Goal: Navigation & Orientation: Find specific page/section

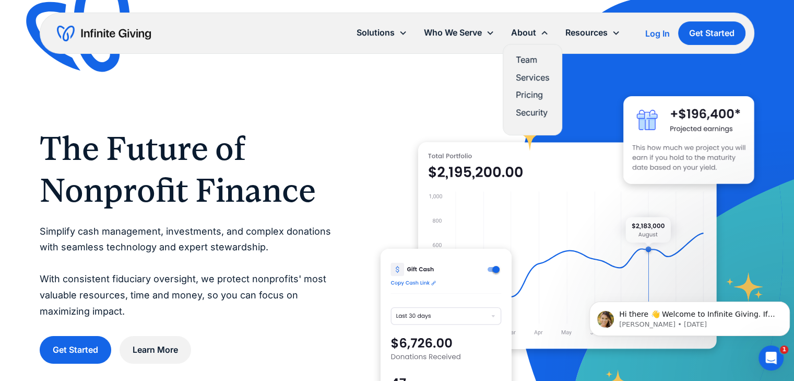
click at [533, 75] on link "Services" at bounding box center [532, 77] width 33 height 14
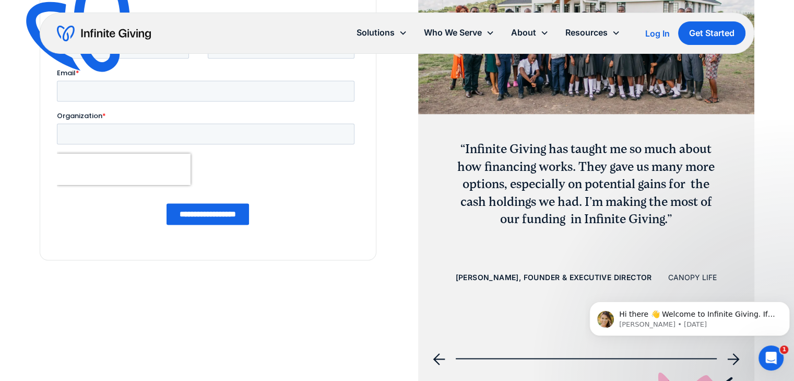
scroll to position [1417, 0]
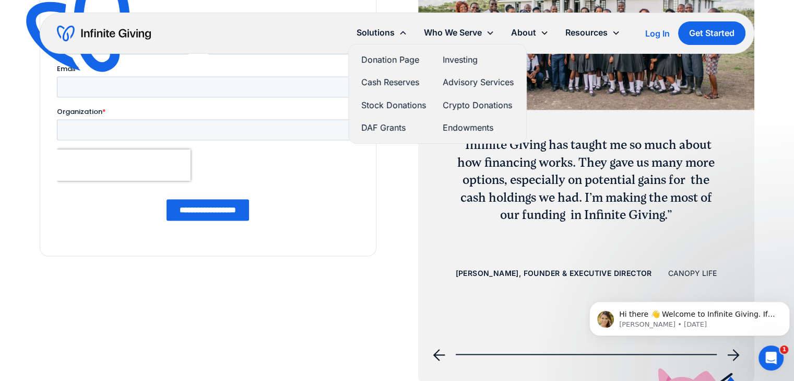
click at [383, 57] on link "Donation Page" at bounding box center [393, 60] width 65 height 14
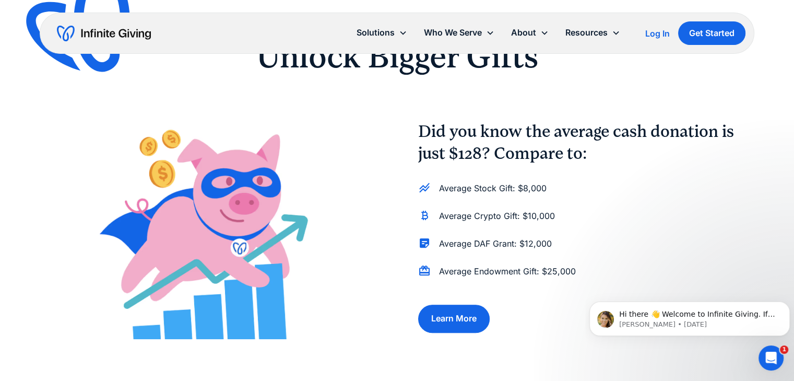
scroll to position [768, 0]
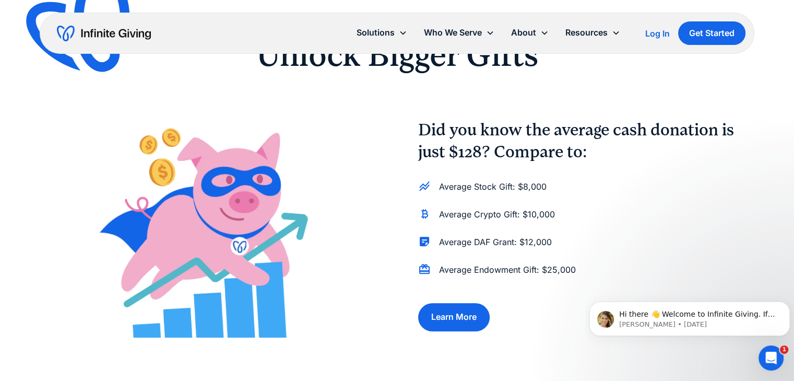
click at [383, 226] on div "Did you know the average cash donation is just $128? Compare to: Average Stock …" at bounding box center [397, 225] width 715 height 225
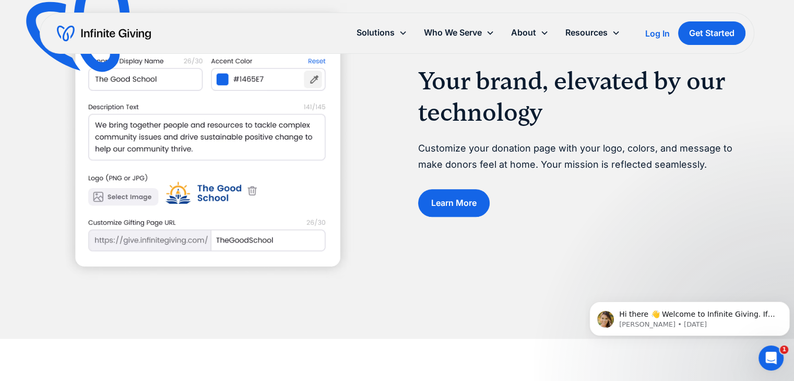
scroll to position [1232, 0]
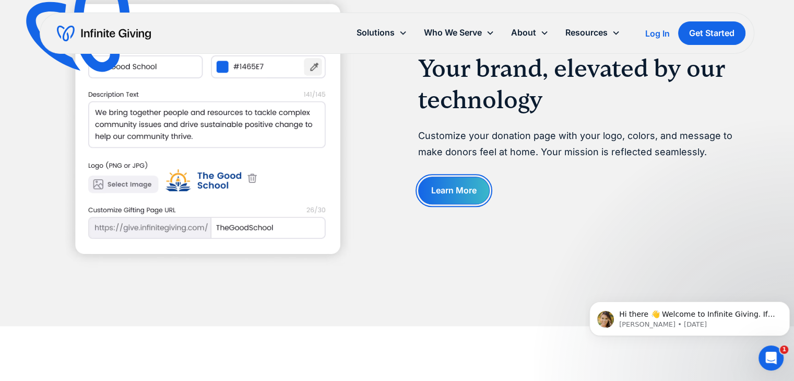
click at [466, 195] on link "Learn More" at bounding box center [454, 191] width 72 height 28
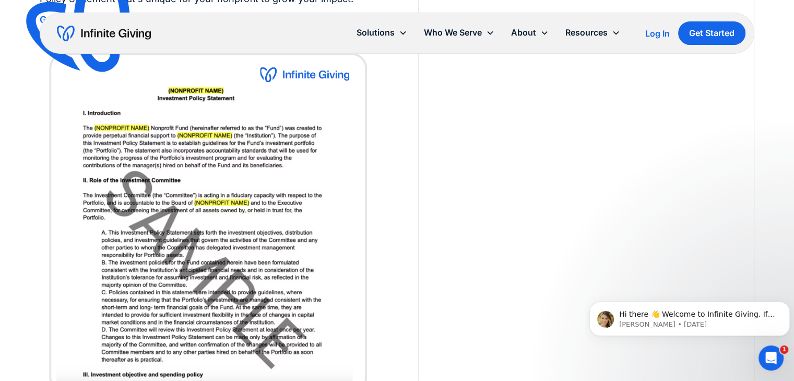
scroll to position [1913, 0]
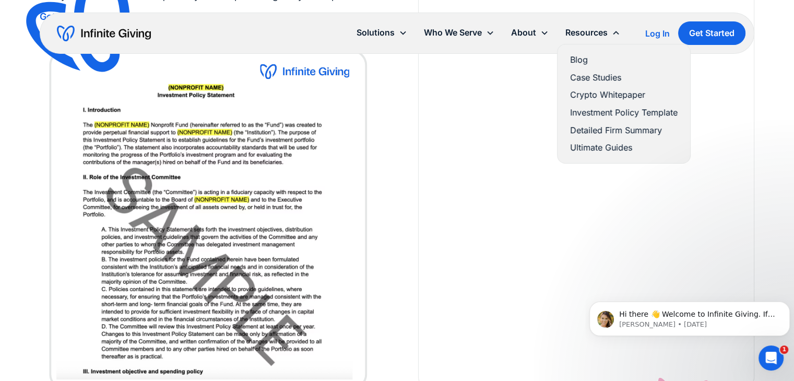
click at [603, 132] on link "Detailed Firm Summary" at bounding box center [624, 130] width 108 height 14
click at [601, 147] on link "Ultimate Guides" at bounding box center [624, 147] width 108 height 14
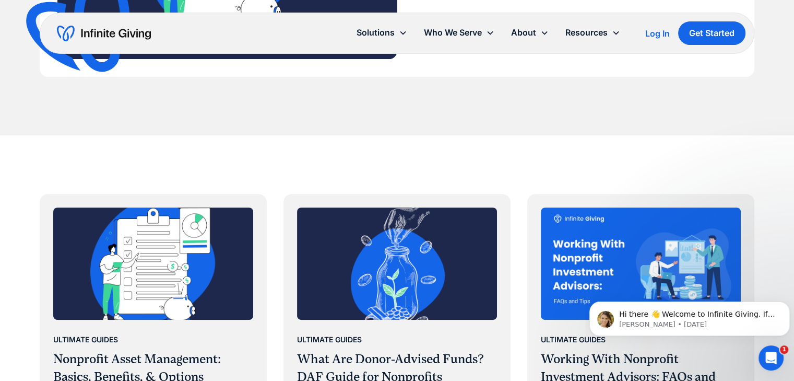
scroll to position [380, 0]
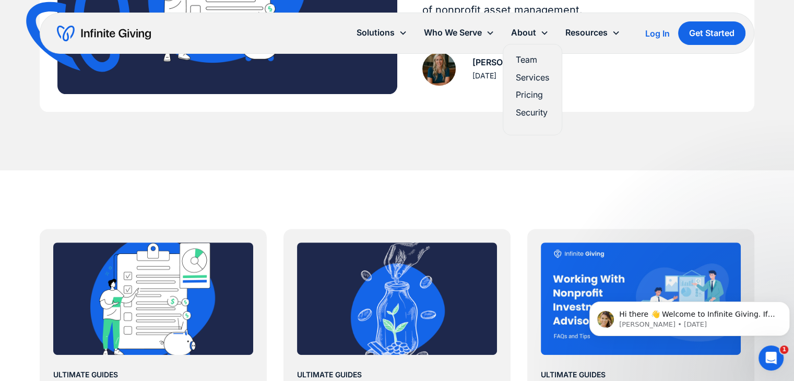
click at [532, 62] on link "Team" at bounding box center [532, 60] width 33 height 14
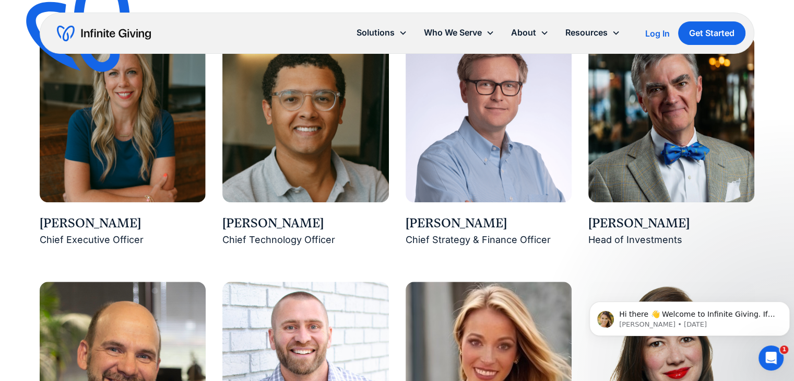
scroll to position [914, 0]
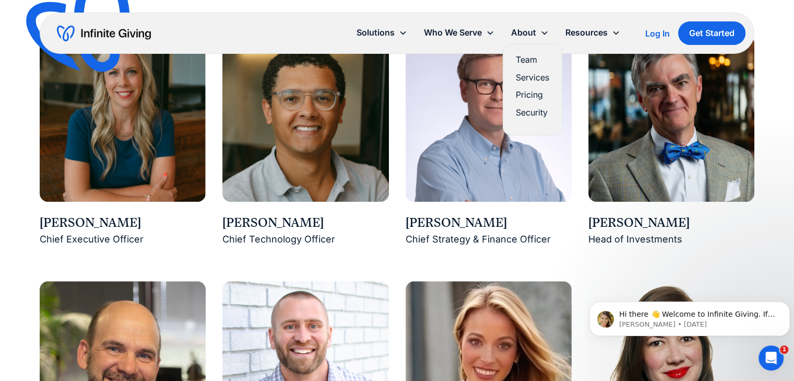
click at [533, 77] on link "Services" at bounding box center [532, 77] width 33 height 14
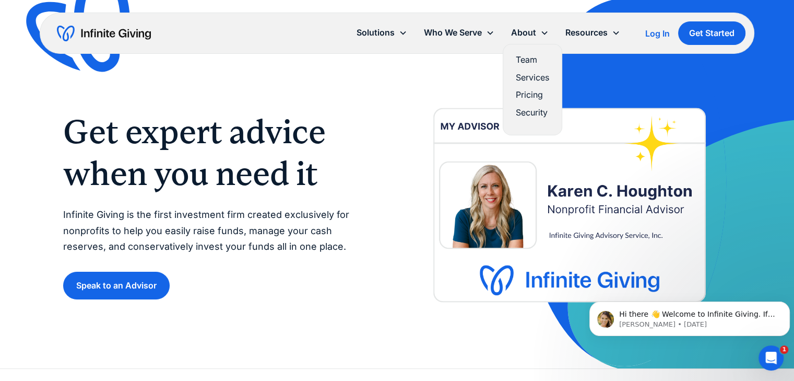
click at [536, 96] on link "Pricing" at bounding box center [532, 95] width 33 height 14
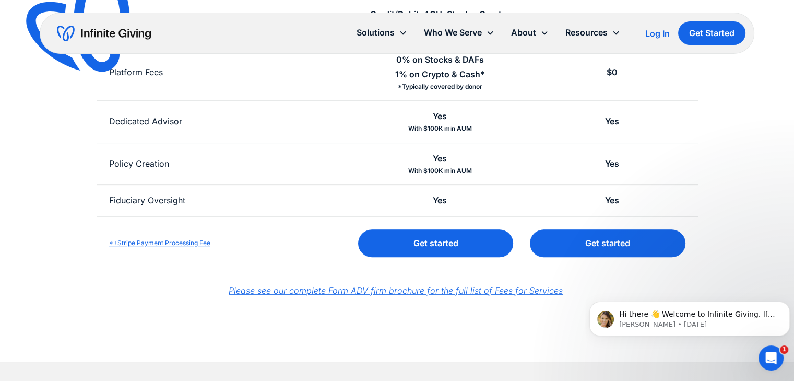
scroll to position [432, 0]
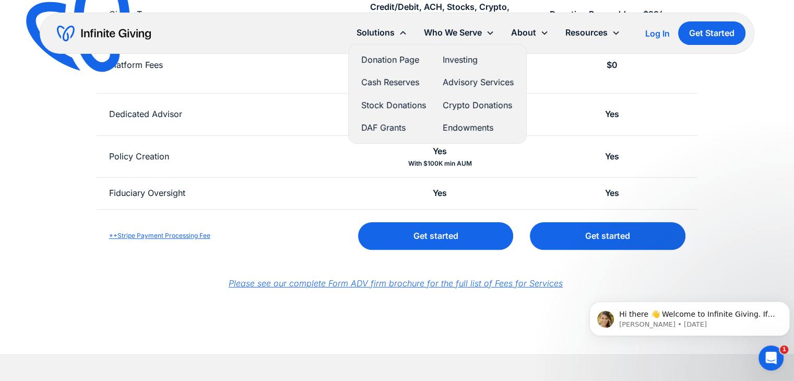
click at [389, 62] on link "Donation Page" at bounding box center [393, 60] width 65 height 14
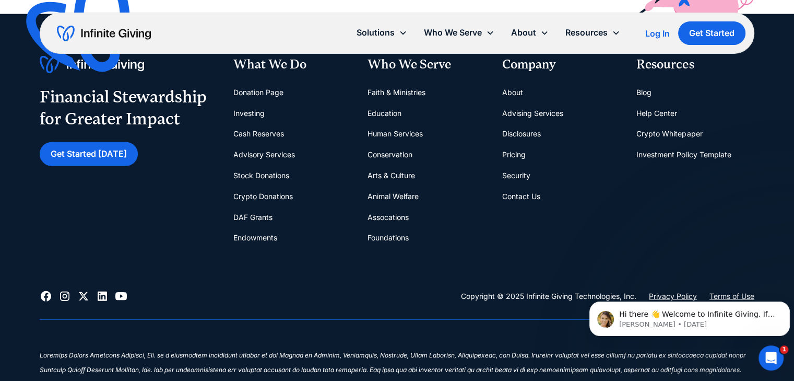
scroll to position [2326, 0]
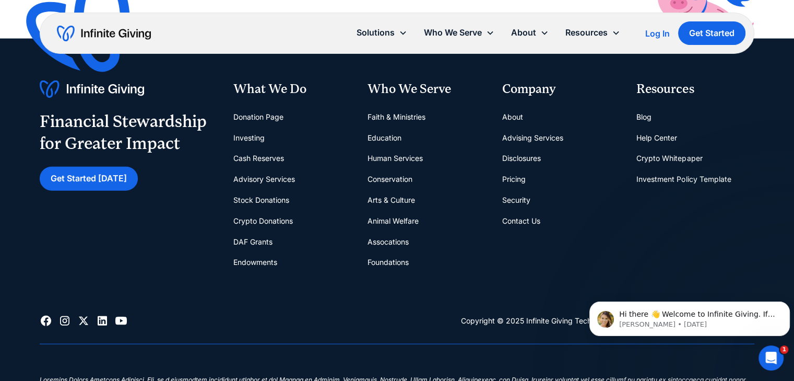
click at [267, 116] on link "Donation Page" at bounding box center [258, 117] width 50 height 21
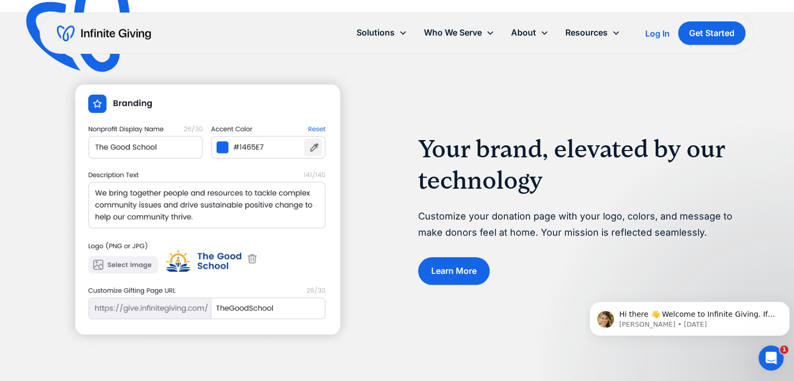
scroll to position [1151, 0]
